Goal: Check status: Check status

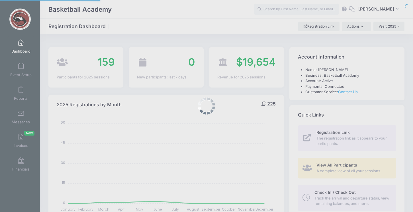
select select
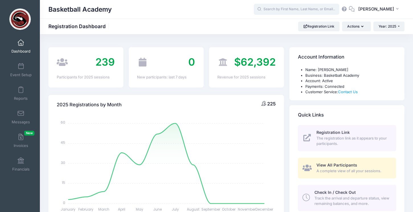
click at [295, 12] on input "text" at bounding box center [295, 9] width 85 height 11
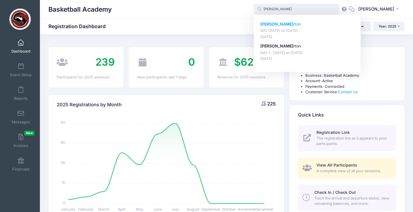
click at [283, 21] on p "[PERSON_NAME] rton" at bounding box center [307, 24] width 94 height 6
type input "[PERSON_NAME] (DAY [DATE], [DATE])"
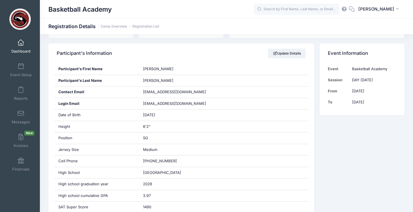
scroll to position [129, 0]
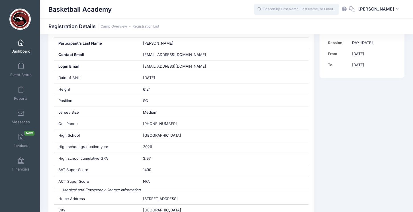
click at [279, 6] on input "text" at bounding box center [295, 9] width 85 height 11
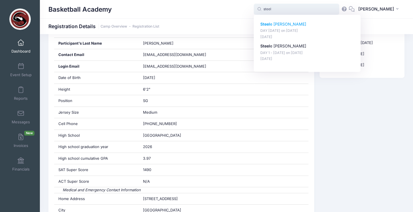
click at [278, 26] on p "Steel e [PERSON_NAME]" at bounding box center [307, 24] width 94 height 6
type input "Steele Labagh (DAY 2 - August 10, Aug-10, 2025)"
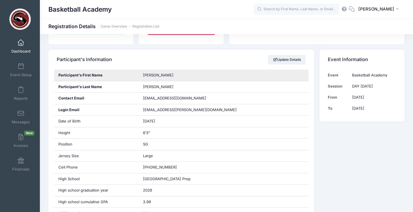
scroll to position [113, 0]
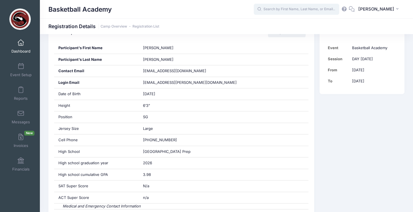
click at [267, 11] on input "text" at bounding box center [295, 9] width 85 height 11
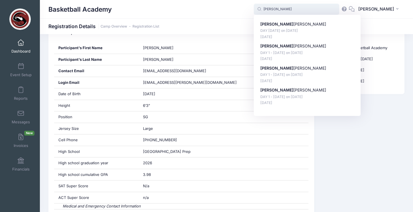
click at [283, 21] on div "Dylan Campbell DAY 2 - August 10 on Aug-10, 2025 Aug-04, 2025 Dylan Fortun DAY …" at bounding box center [306, 65] width 107 height 101
click at [282, 25] on p "Dylan Campbell" at bounding box center [307, 24] width 94 height 6
type input "Dylan Campbell (DAY 2 - August 10, Aug-10, 2025)"
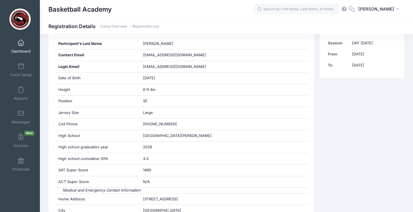
scroll to position [122, 0]
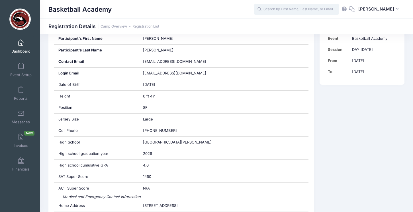
click at [294, 11] on input "text" at bounding box center [295, 9] width 85 height 11
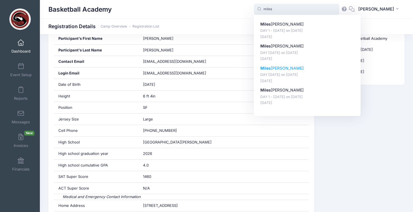
click at [298, 69] on p "Miles Novy-Hildesley" at bounding box center [307, 68] width 94 height 6
type input "Miles Novy-Hildesley (DAY 2 - August 10, Aug-10, 2025)"
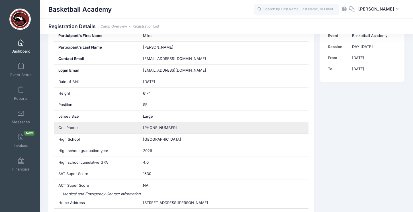
scroll to position [123, 0]
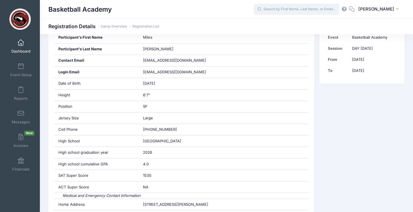
click at [278, 8] on input "text" at bounding box center [295, 9] width 85 height 11
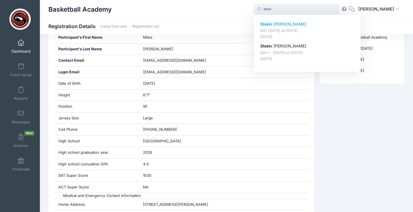
click at [279, 26] on p "Steel e [PERSON_NAME]" at bounding box center [307, 24] width 94 height 6
type input "[PERSON_NAME] [PERSON_NAME] (DAY [DATE], [DATE])"
